Goal: Information Seeking & Learning: Learn about a topic

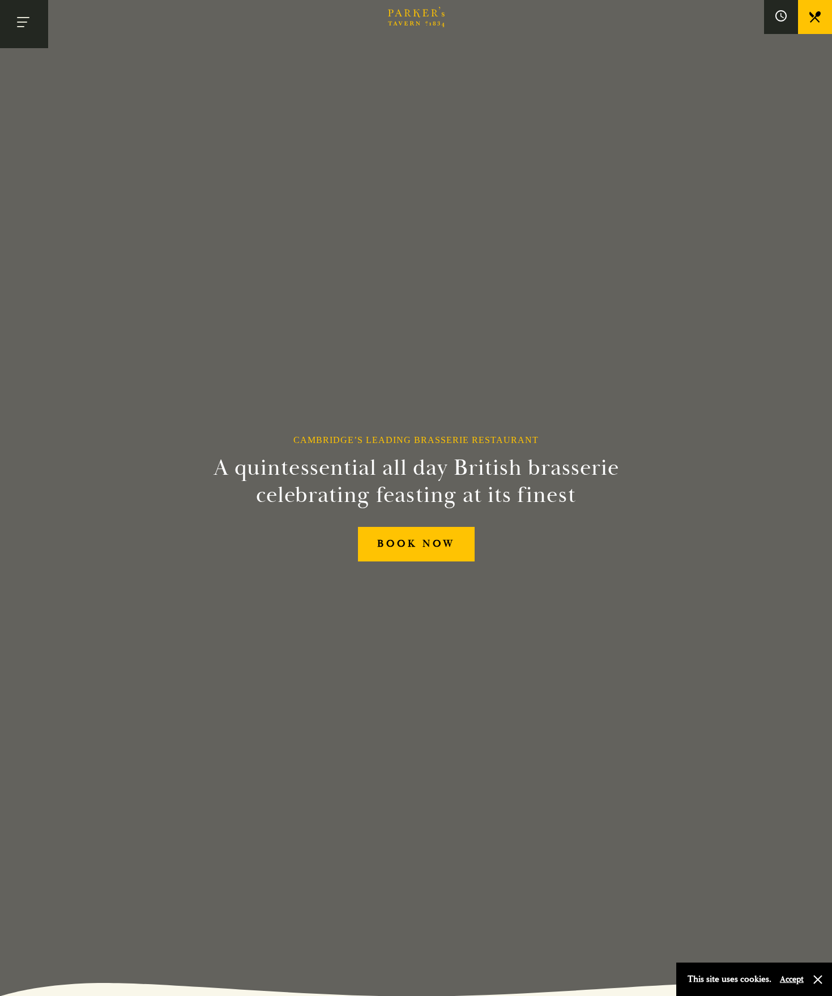
click at [22, 22] on button "Toggle navigation" at bounding box center [24, 24] width 48 height 48
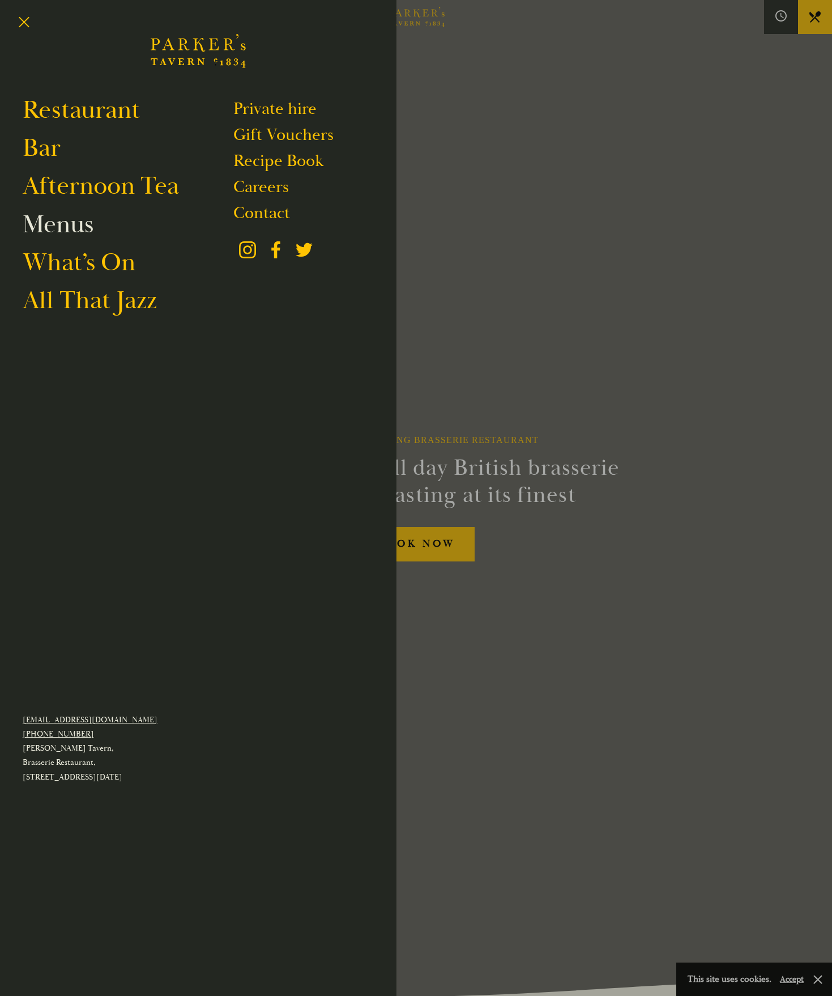
click at [64, 231] on link "Menus" at bounding box center [58, 224] width 71 height 32
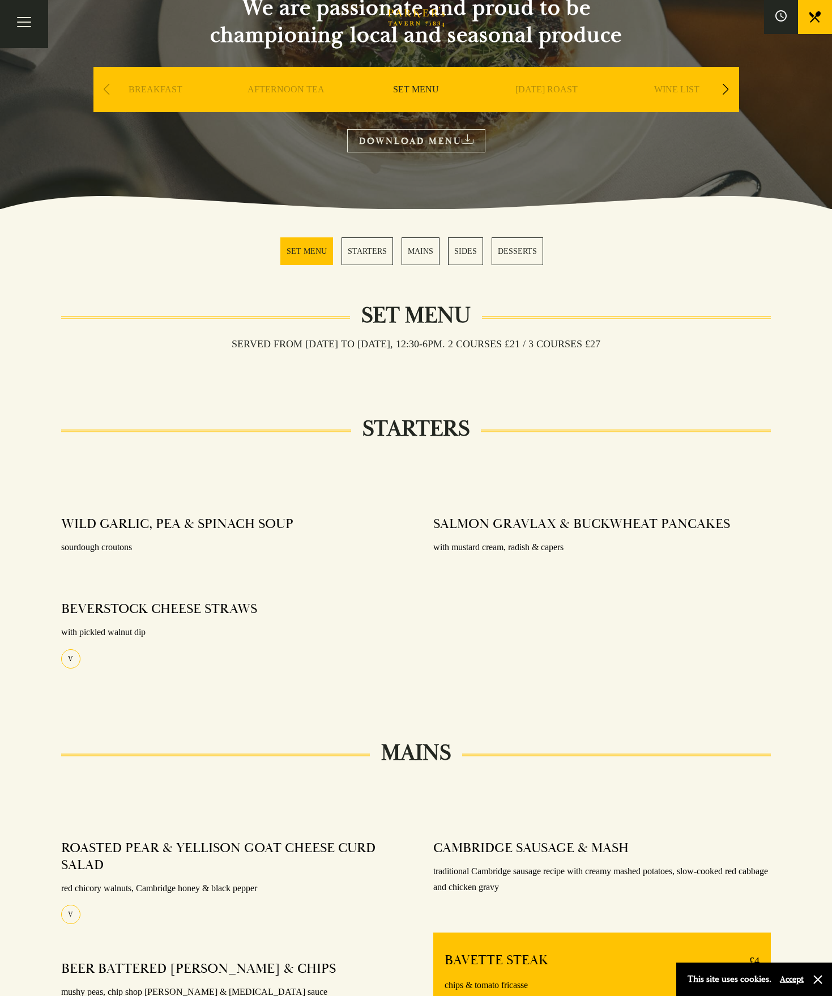
scroll to position [113, 0]
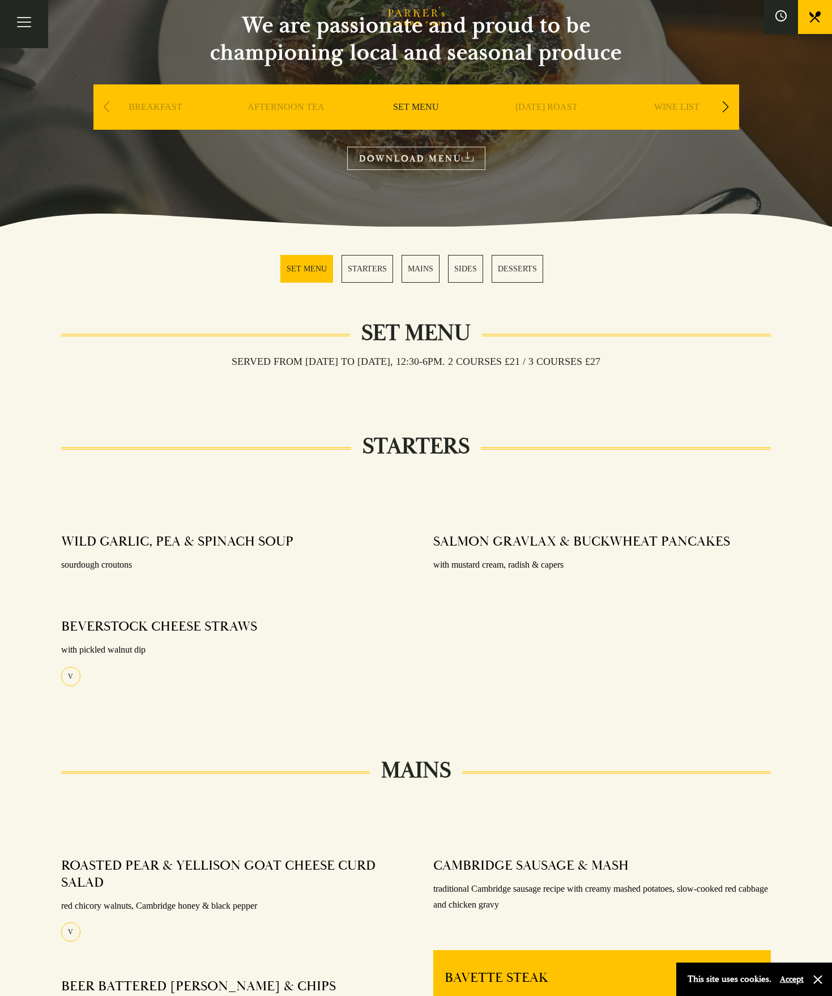
click at [371, 267] on link "STARTERS" at bounding box center [368, 269] width 52 height 28
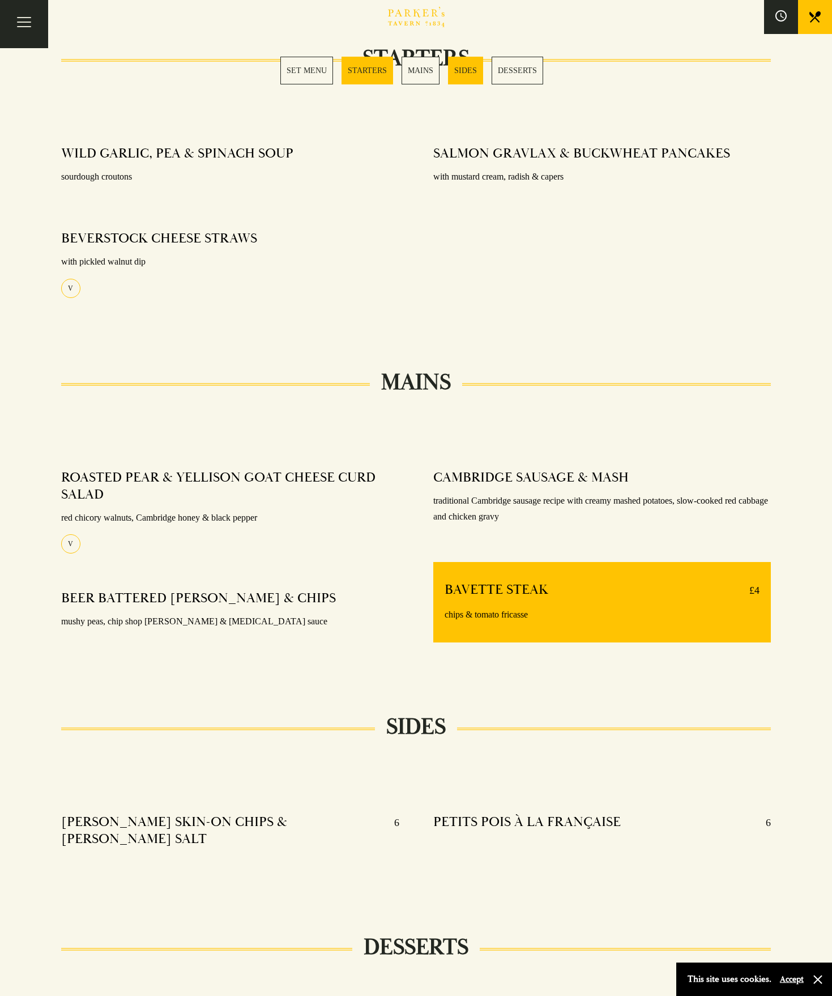
scroll to position [560, 0]
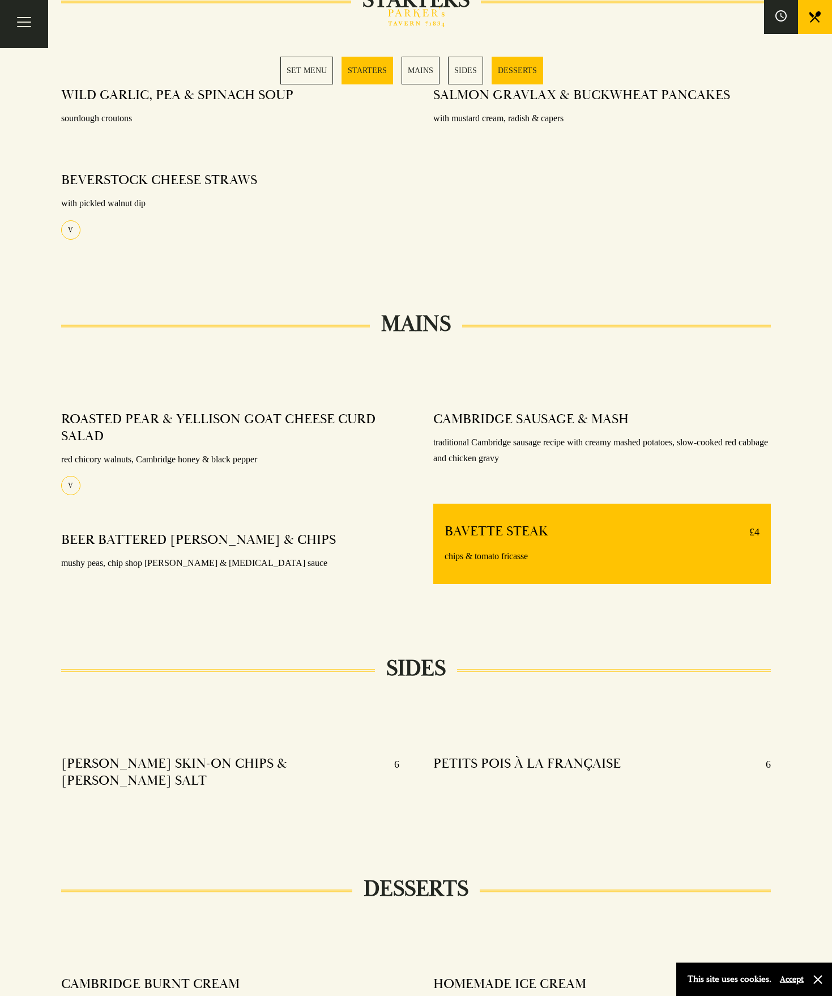
click at [424, 70] on link "MAINS" at bounding box center [421, 71] width 38 height 28
